Goal: Download file/media

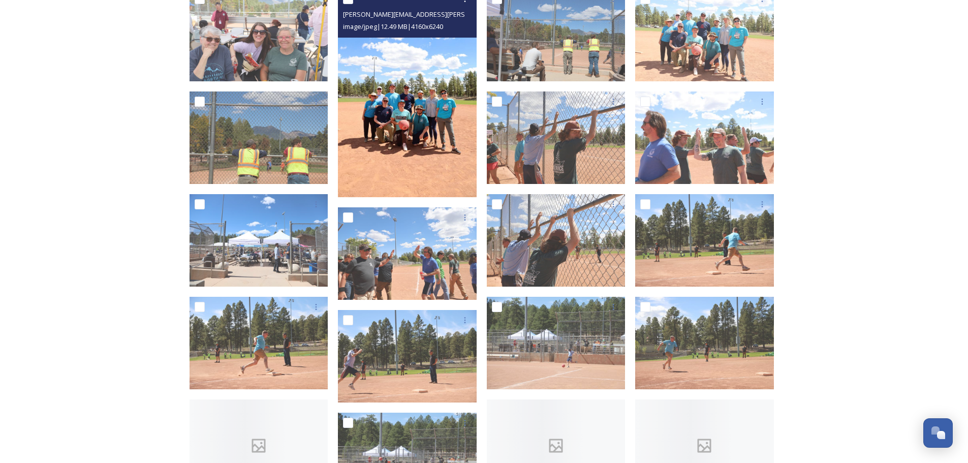
scroll to position [1275, 0]
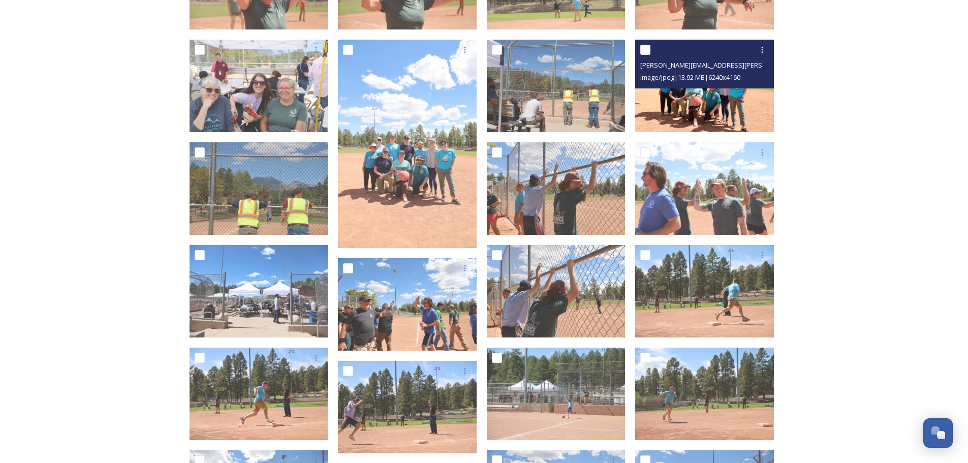
click at [673, 103] on img at bounding box center [704, 86] width 139 height 92
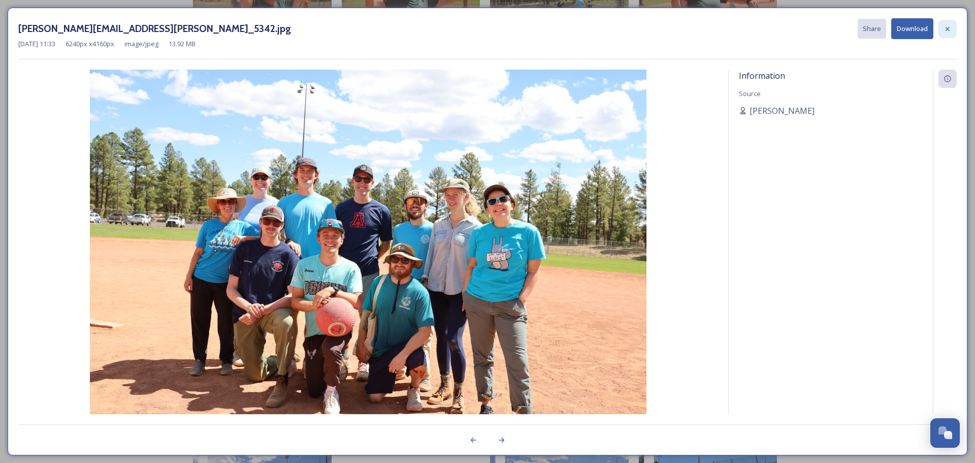
click at [943, 29] on div at bounding box center [948, 29] width 18 height 18
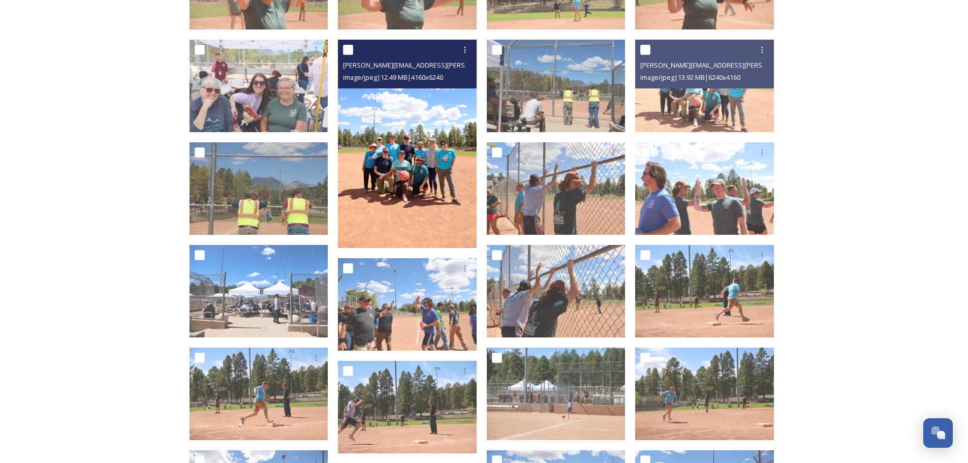
click at [385, 150] on img at bounding box center [407, 144] width 139 height 208
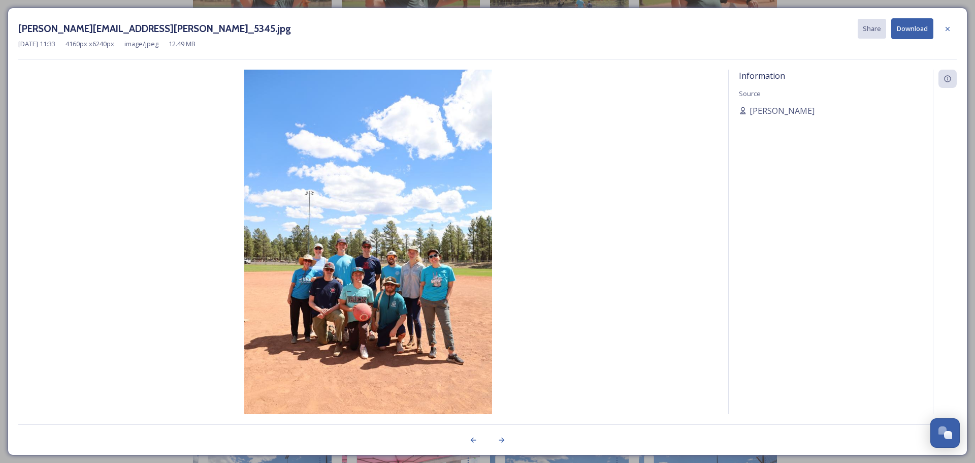
click at [917, 29] on button "Download" at bounding box center [912, 28] width 42 height 21
click at [945, 26] on icon at bounding box center [948, 29] width 8 height 8
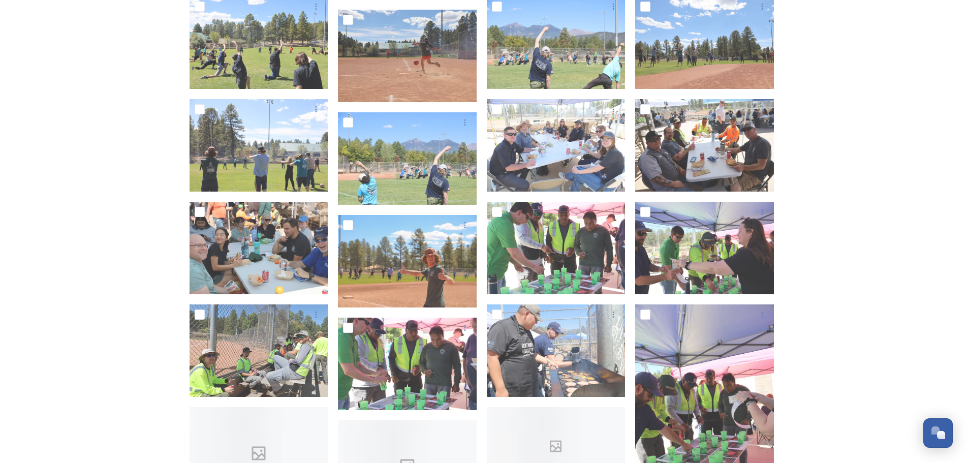
scroll to position [2037, 0]
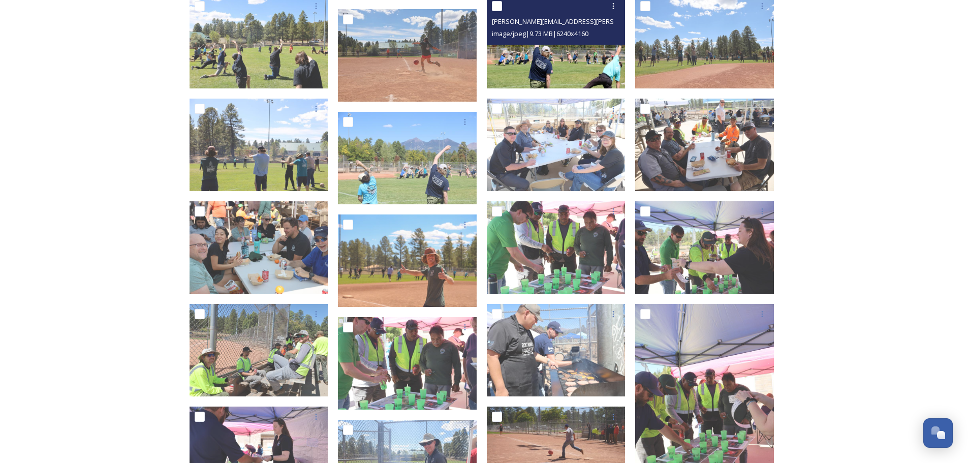
click at [587, 63] on img at bounding box center [556, 42] width 139 height 92
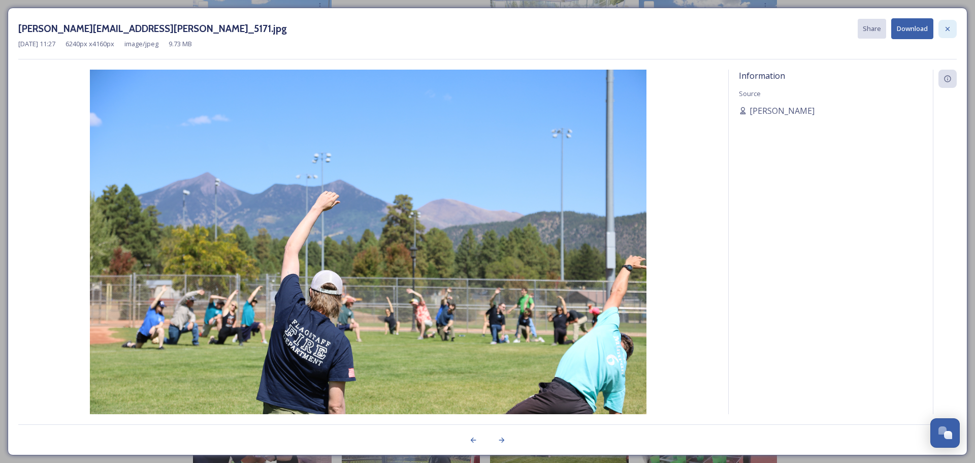
click at [954, 31] on div at bounding box center [948, 29] width 18 height 18
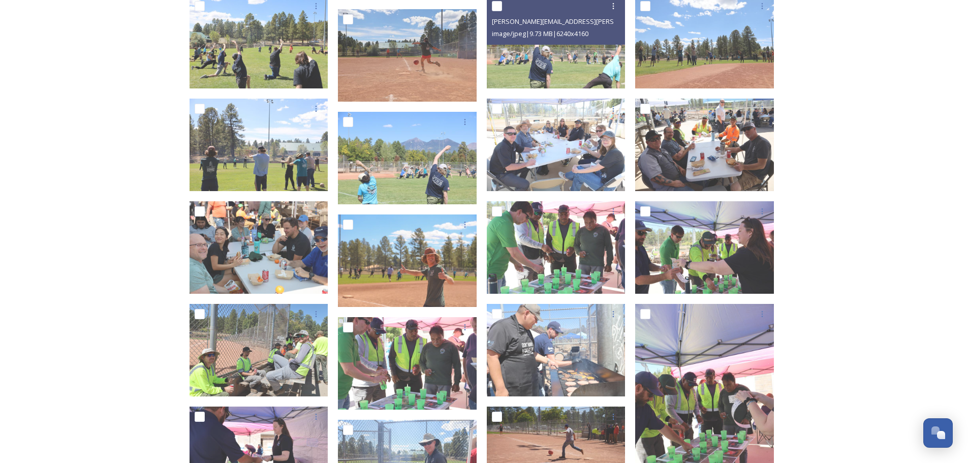
scroll to position [2088, 0]
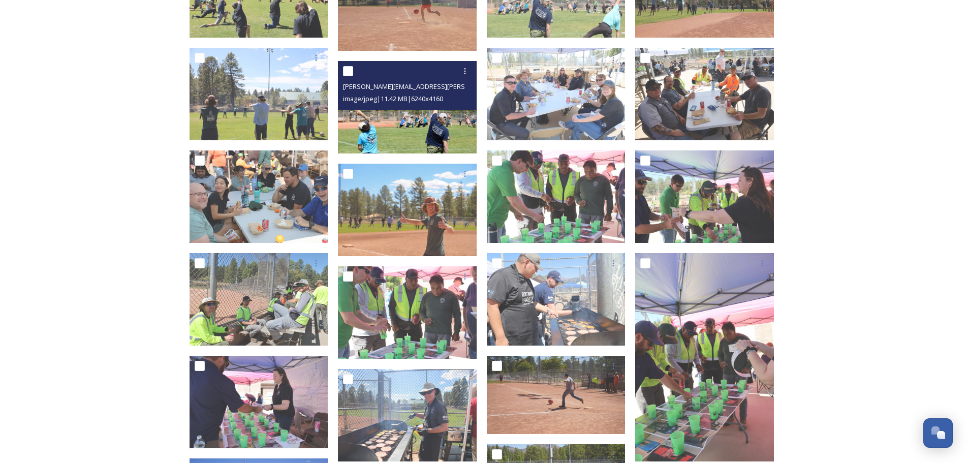
click at [385, 123] on img at bounding box center [407, 107] width 139 height 92
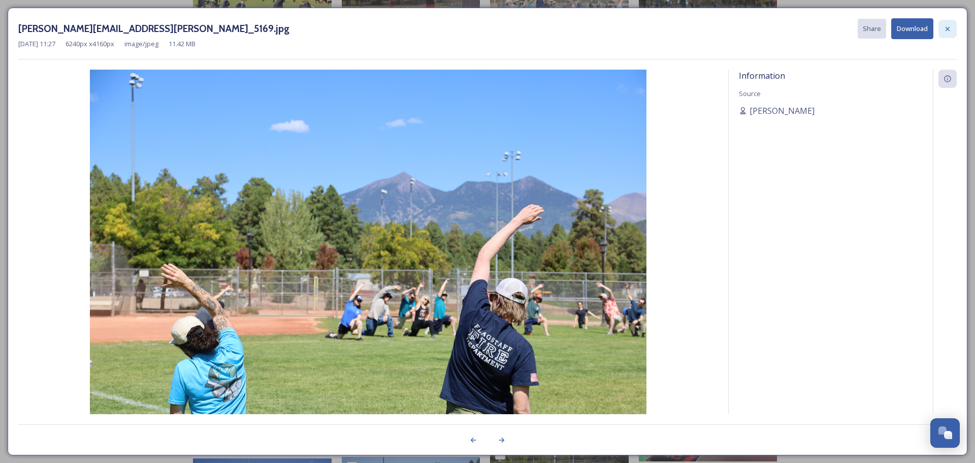
click at [953, 35] on div at bounding box center [948, 29] width 18 height 18
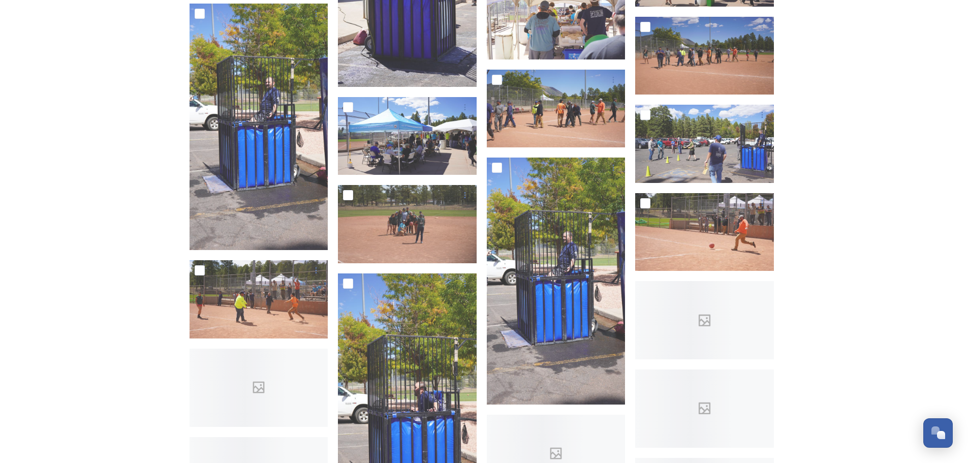
scroll to position [3002, 0]
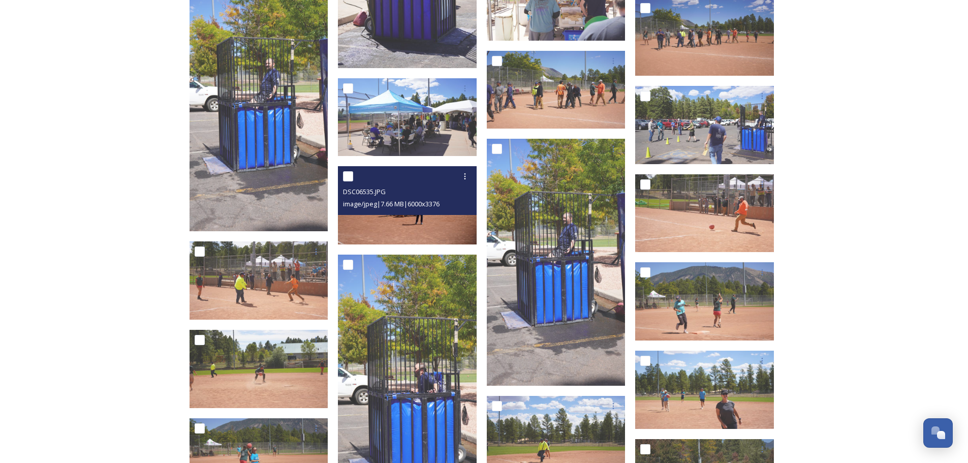
click at [408, 219] on img at bounding box center [407, 205] width 139 height 78
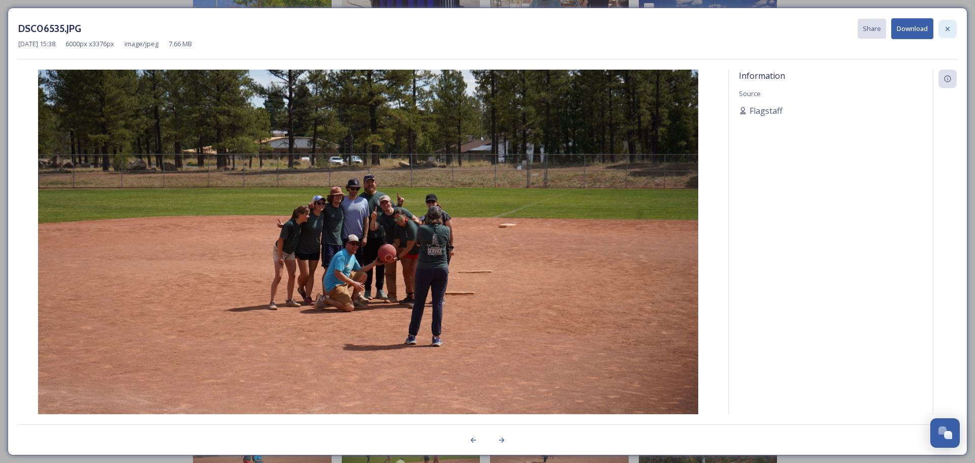
click at [950, 26] on icon at bounding box center [948, 29] width 8 height 8
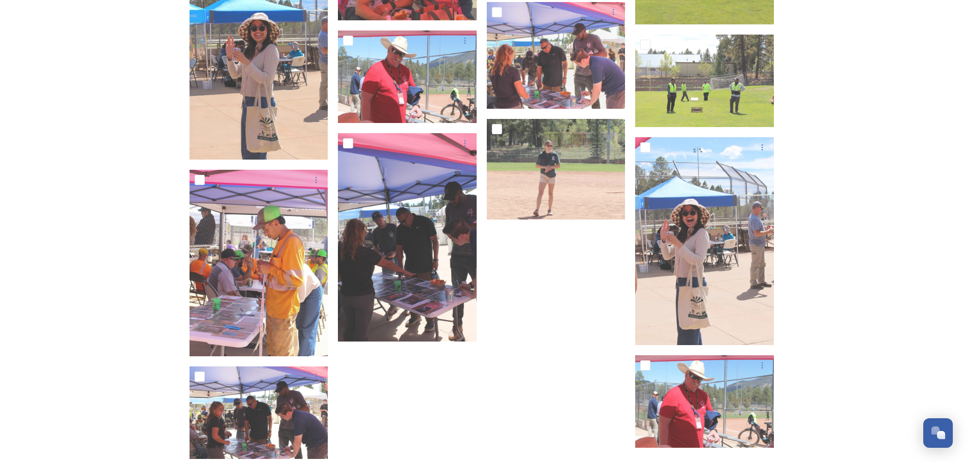
scroll to position [7645, 0]
